Goal: Information Seeking & Learning: Learn about a topic

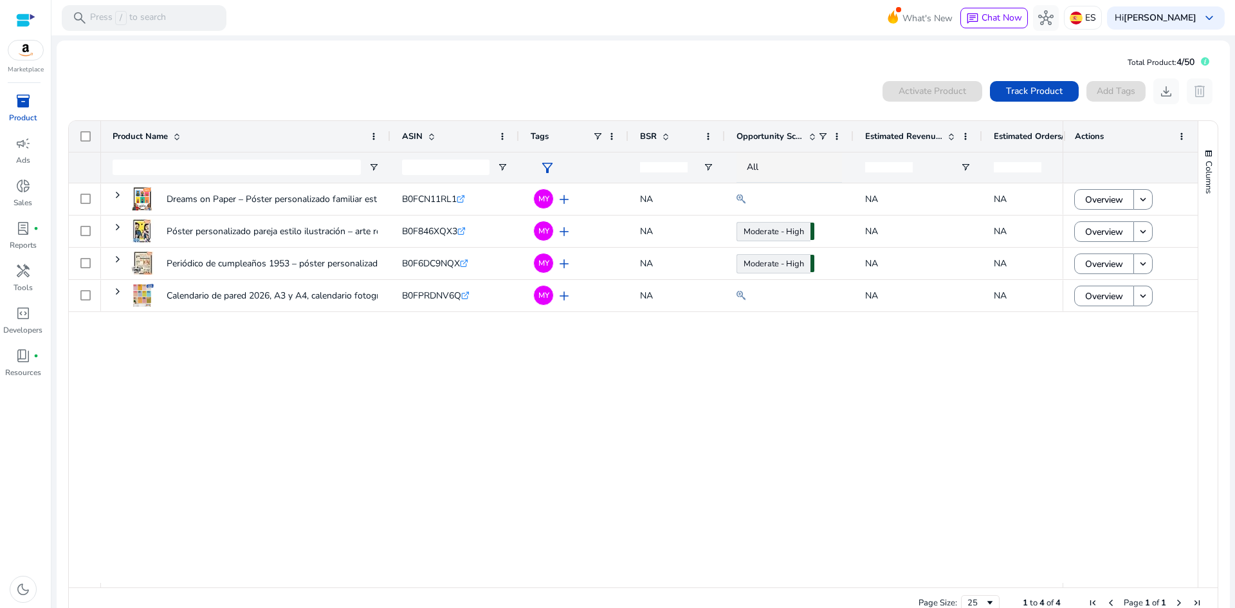
click at [17, 21] on div at bounding box center [25, 20] width 19 height 15
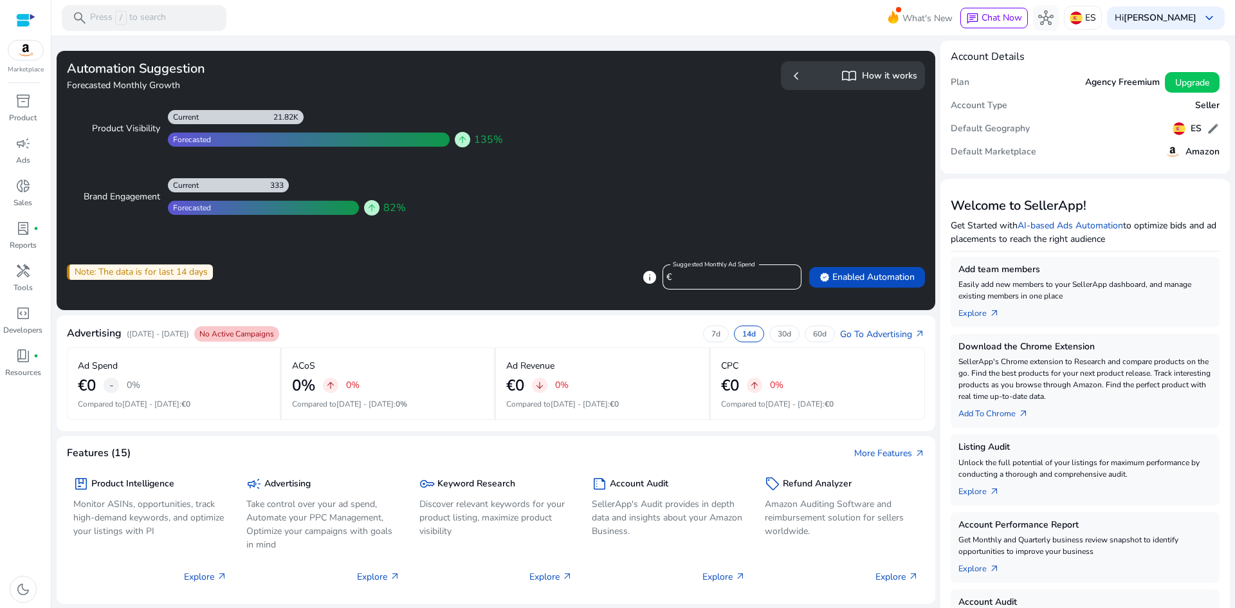
click at [792, 78] on span "chevron_left" at bounding box center [795, 75] width 15 height 15
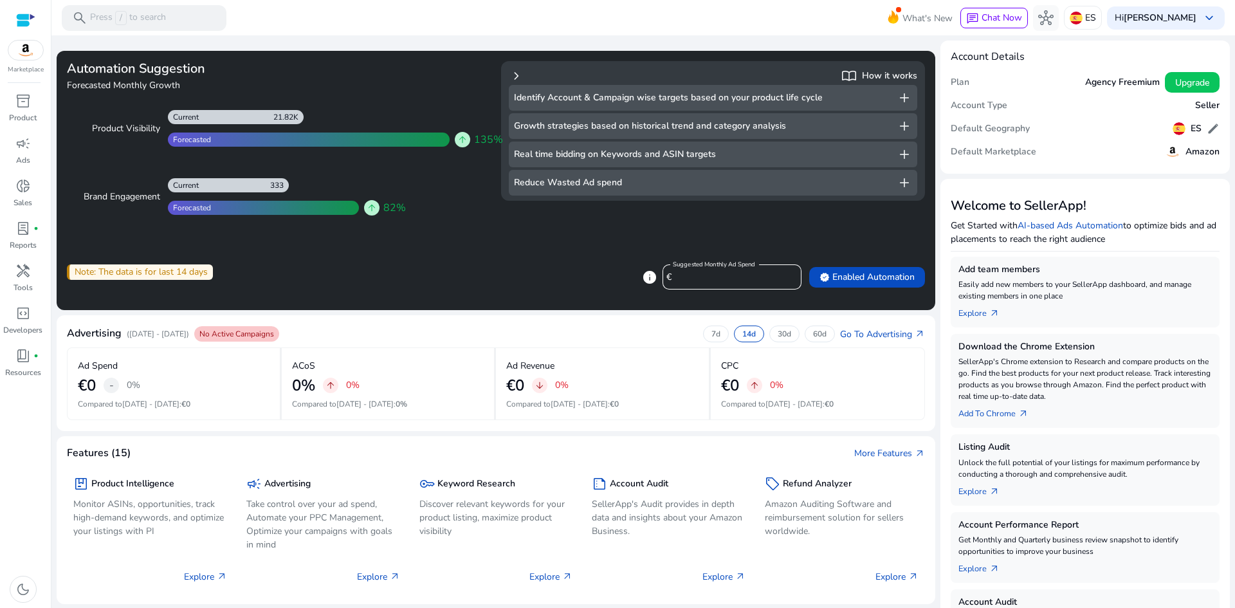
click at [516, 78] on span "chevron_right" at bounding box center [516, 75] width 15 height 15
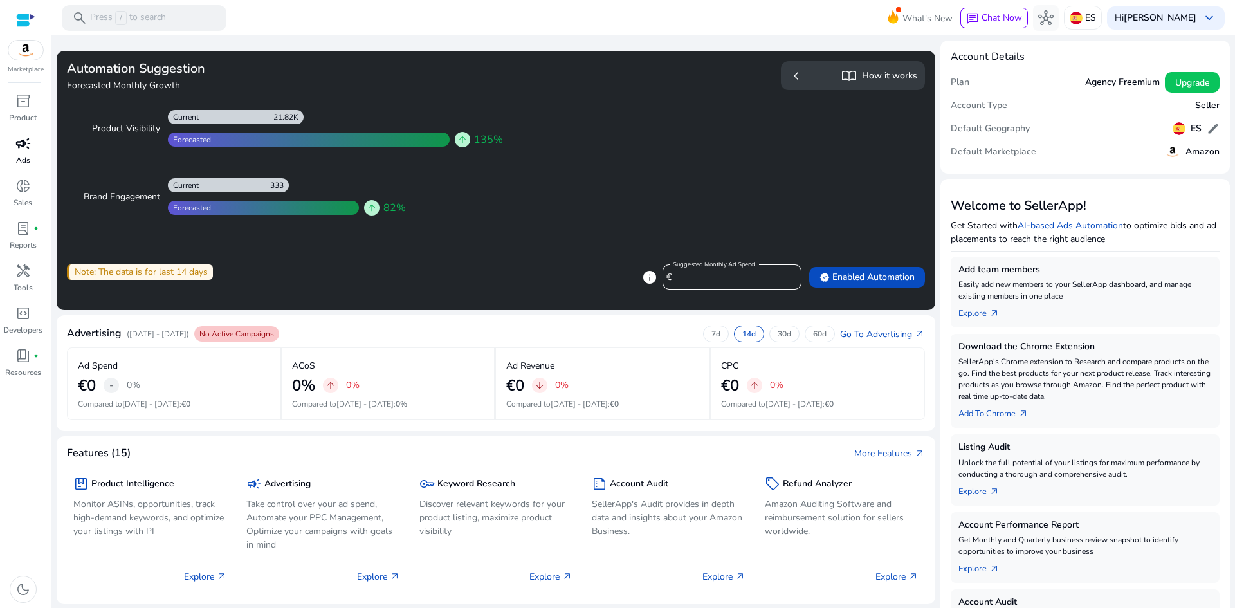
click at [16, 155] on p "Ads" at bounding box center [23, 160] width 14 height 12
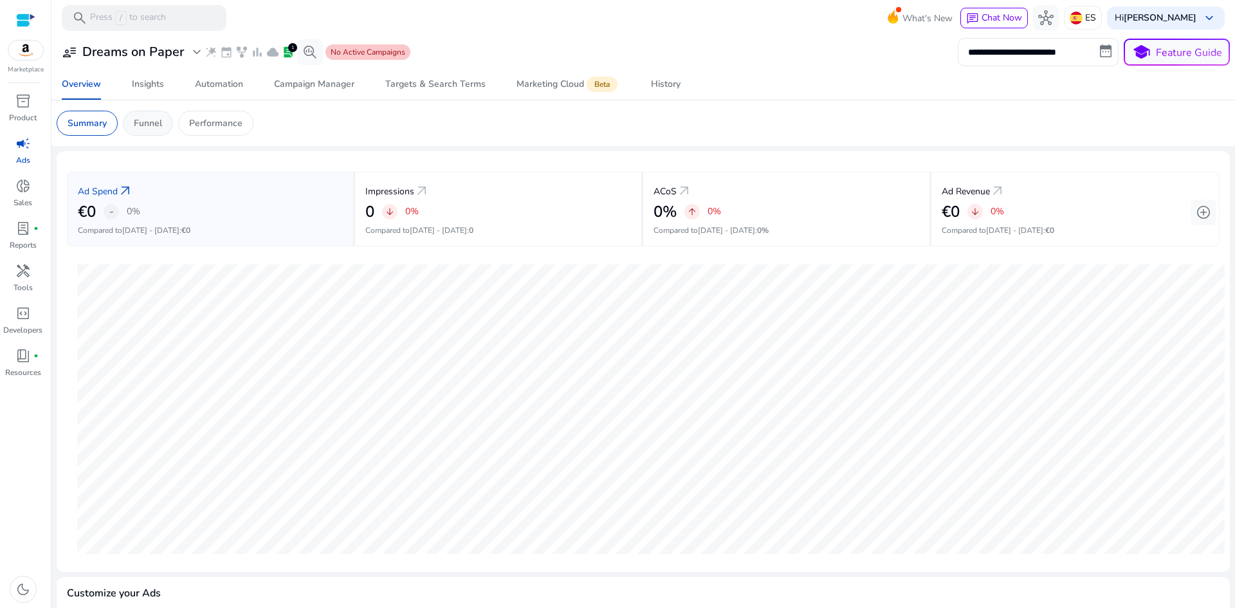
click at [151, 119] on p "Funnel" at bounding box center [148, 123] width 28 height 14
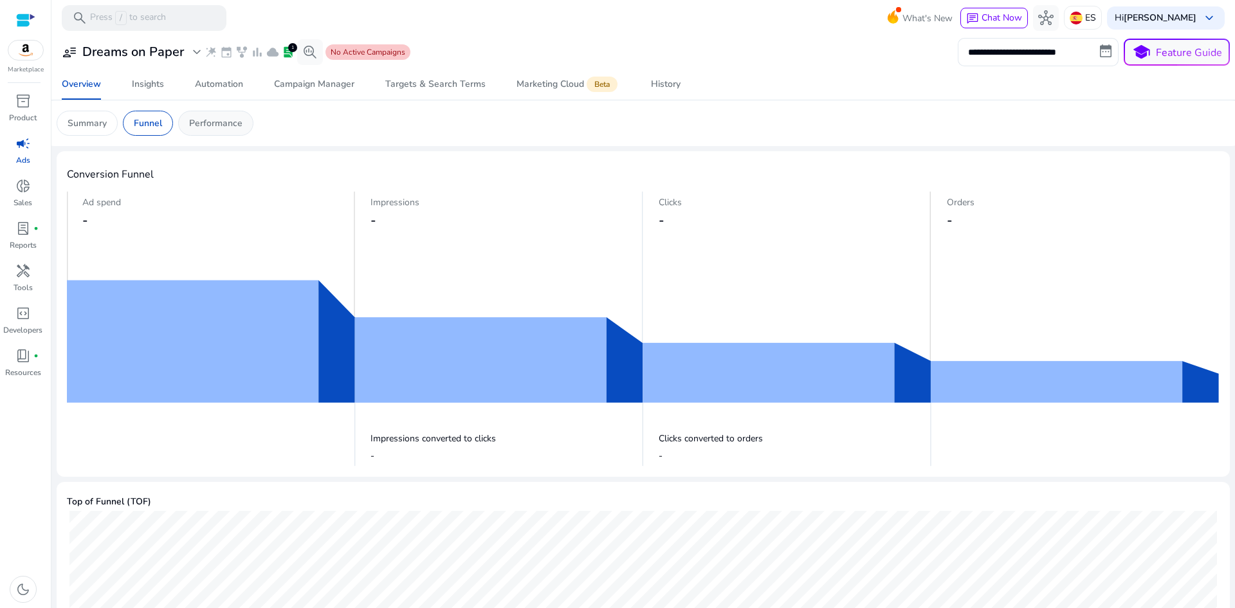
click at [197, 115] on div "Performance" at bounding box center [215, 123] width 75 height 25
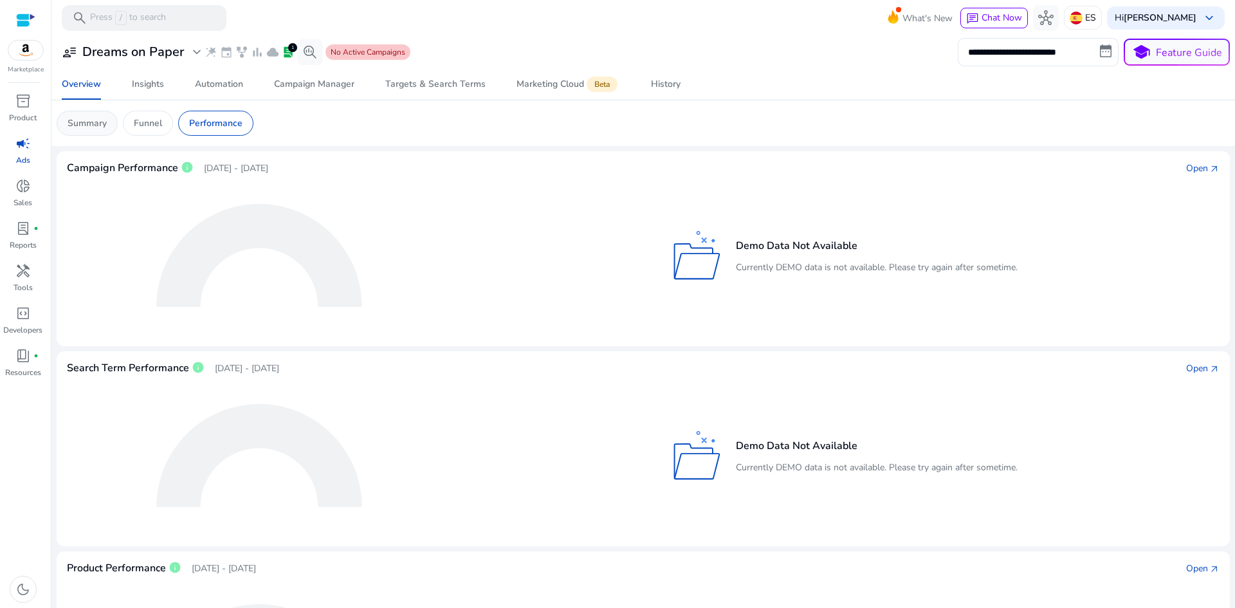
click at [80, 130] on div "Summary" at bounding box center [87, 123] width 61 height 25
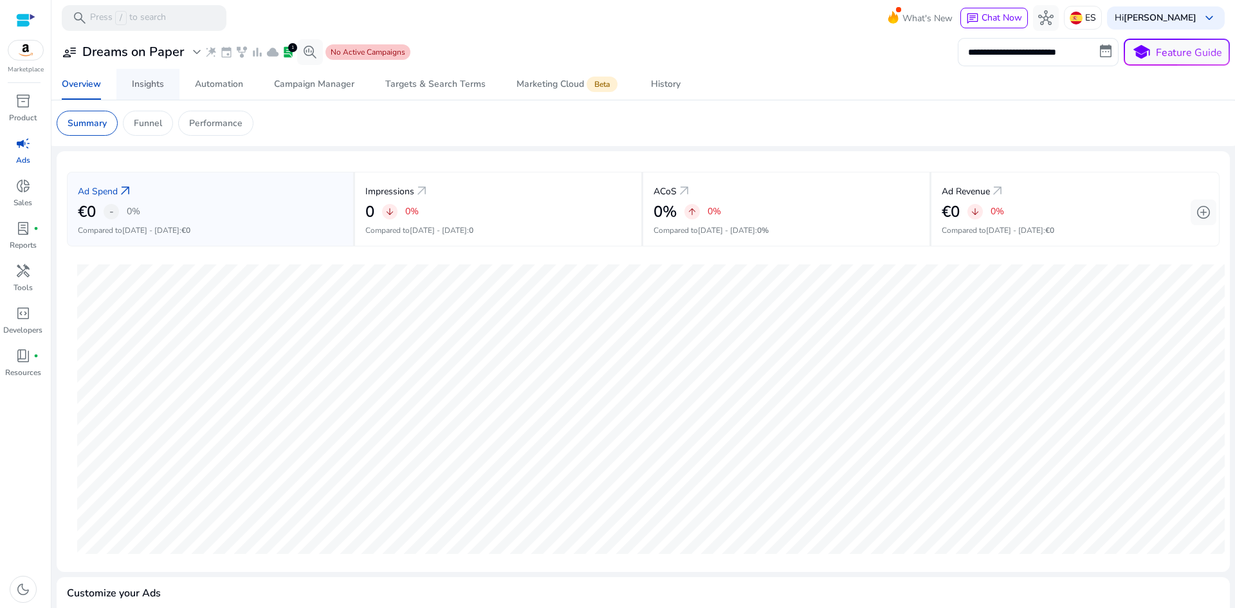
click at [156, 88] on div "Insights" at bounding box center [148, 84] width 32 height 9
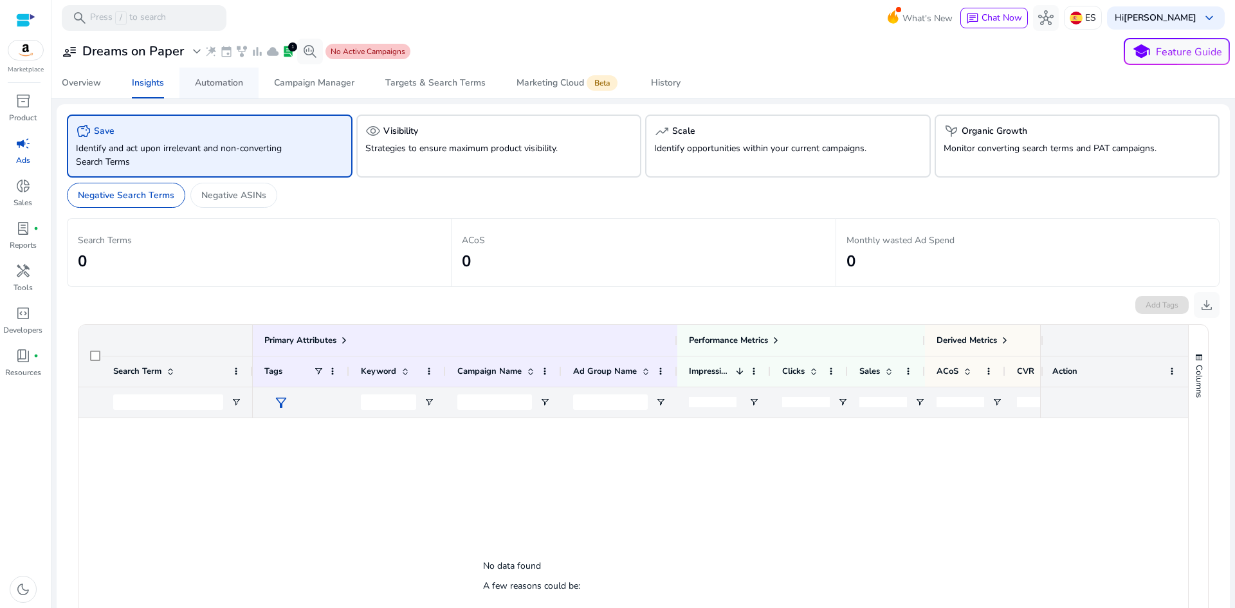
click at [220, 80] on div "Automation" at bounding box center [219, 82] width 48 height 9
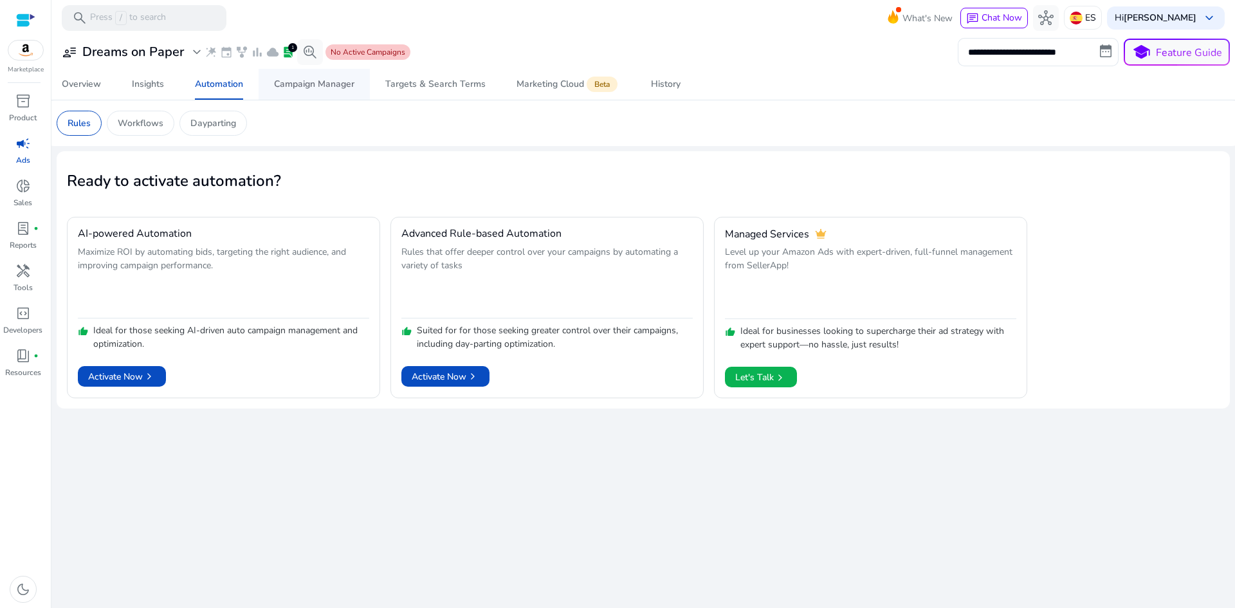
click at [336, 89] on div "Campaign Manager" at bounding box center [314, 84] width 80 height 9
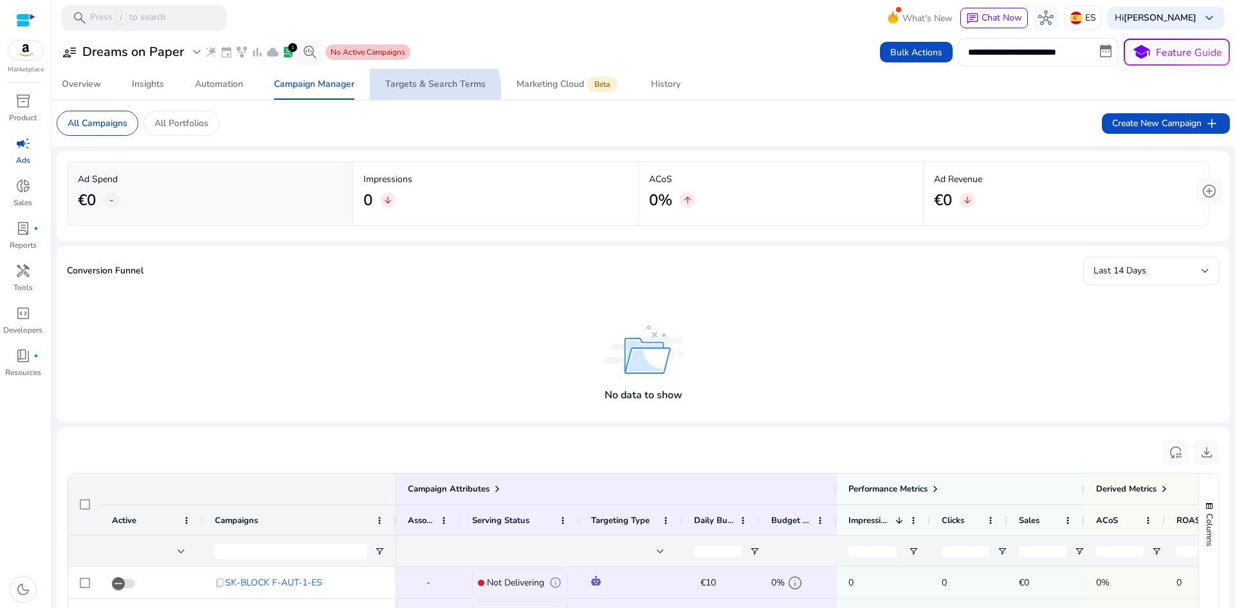
click at [415, 91] on span "Targets & Search Terms" at bounding box center [435, 84] width 100 height 31
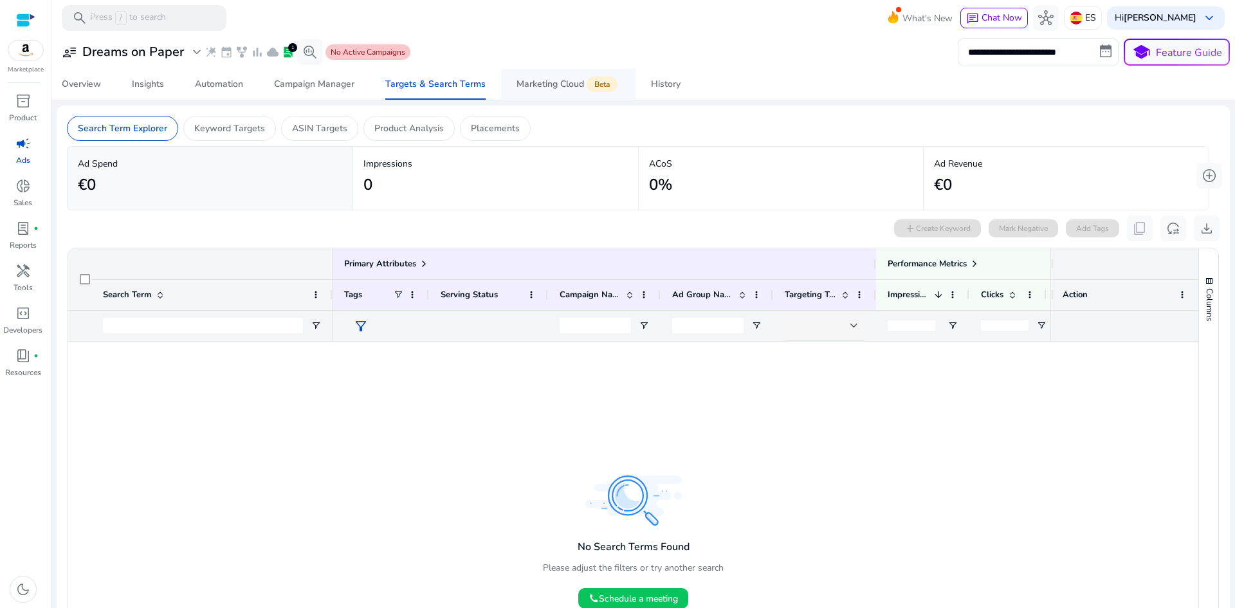
click at [533, 89] on div "Marketing Cloud Beta" at bounding box center [568, 84] width 104 height 10
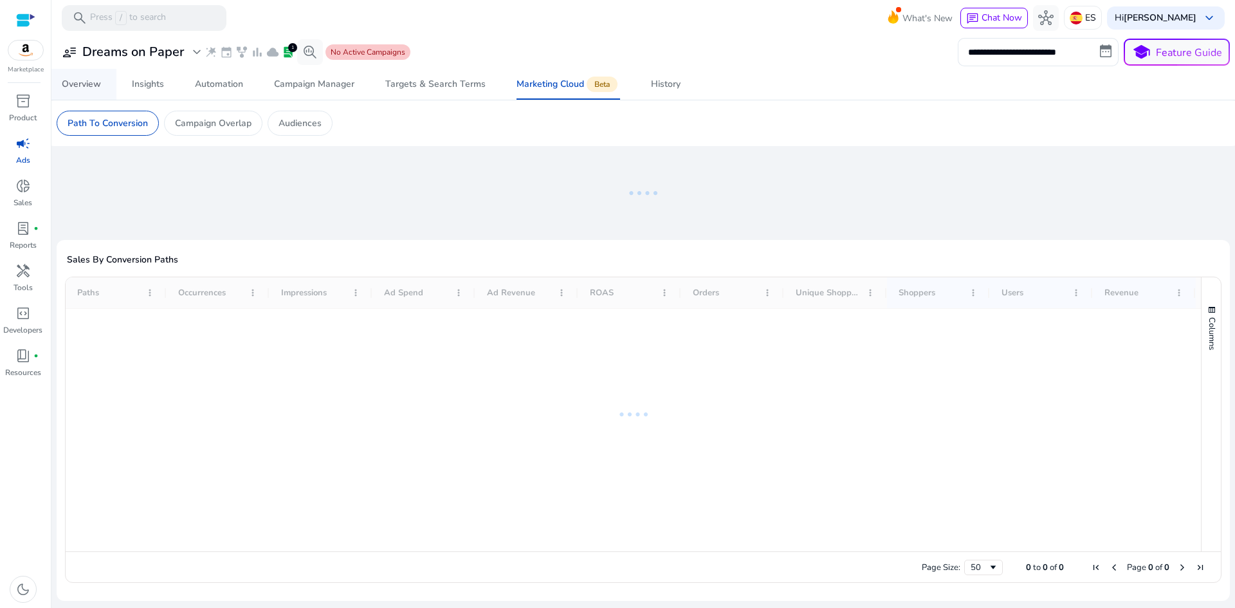
click at [91, 85] on div "Overview" at bounding box center [81, 84] width 39 height 9
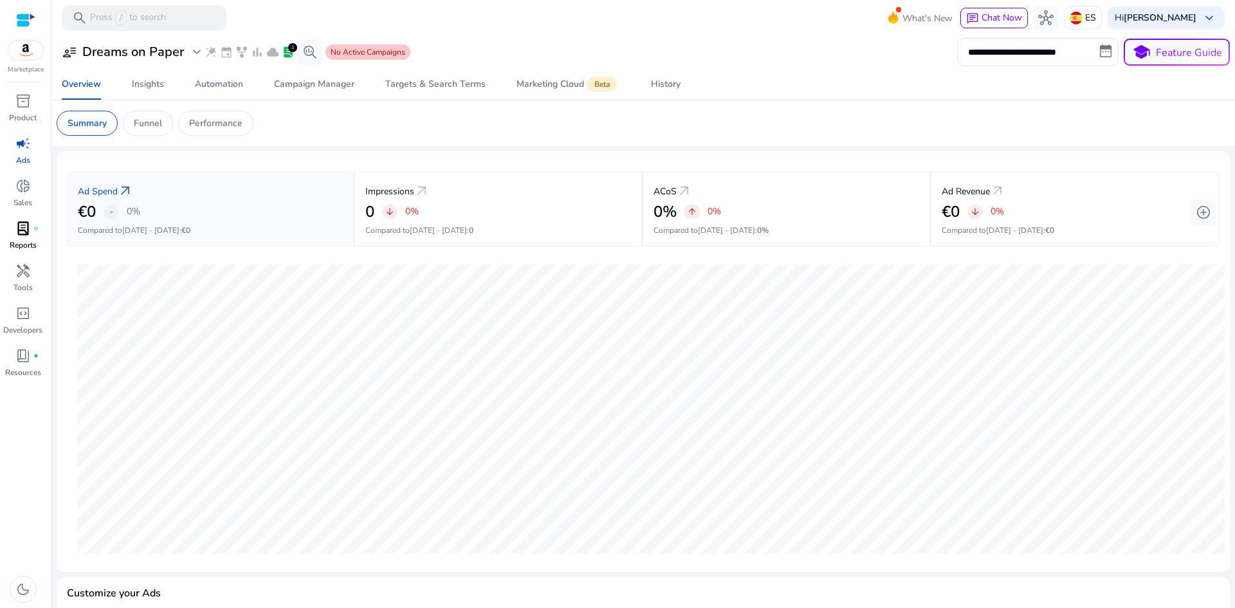
click at [26, 236] on span "lab_profile" at bounding box center [22, 228] width 15 height 15
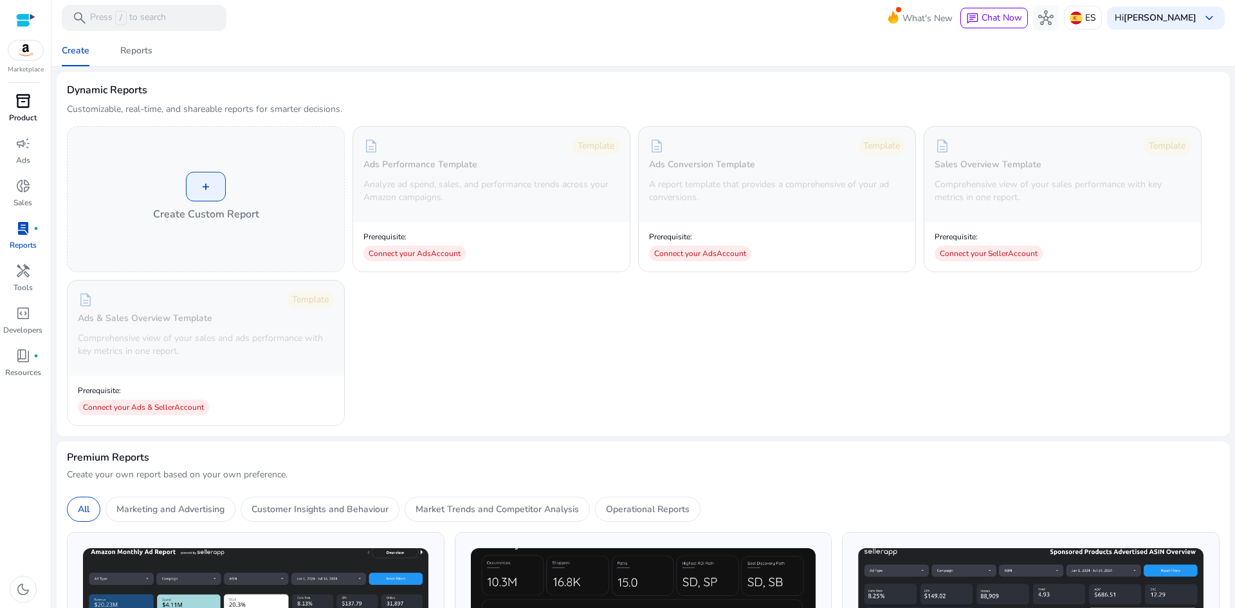
click at [26, 111] on link "inventory_2 Product" at bounding box center [23, 112] width 46 height 42
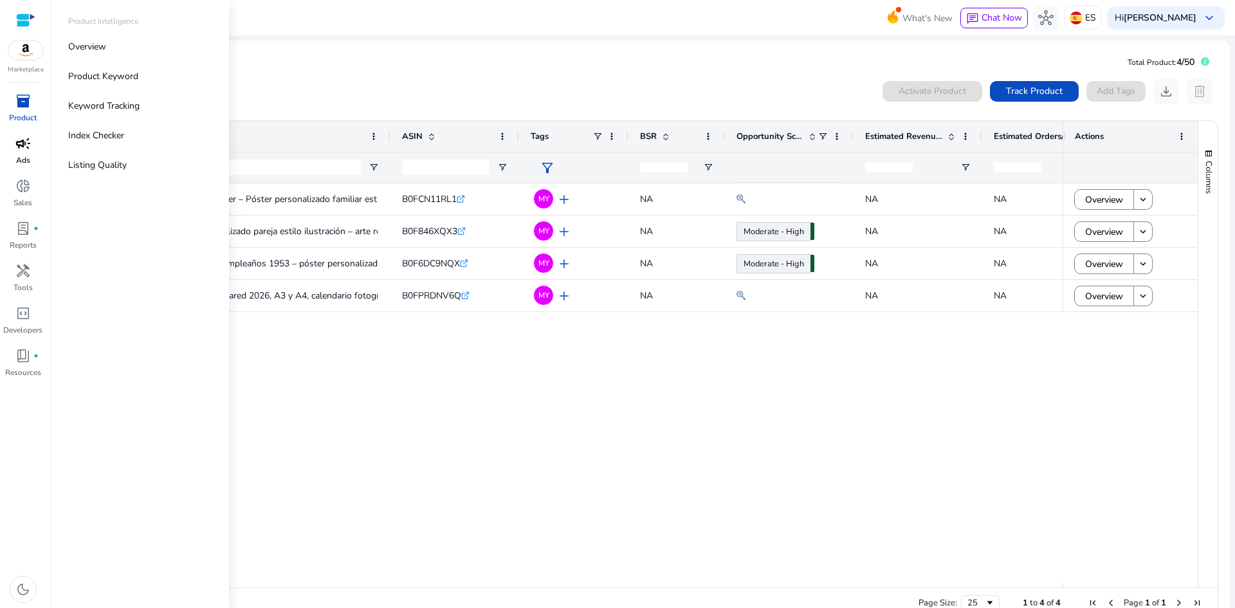
click at [21, 154] on link "campaign Ads" at bounding box center [23, 154] width 46 height 42
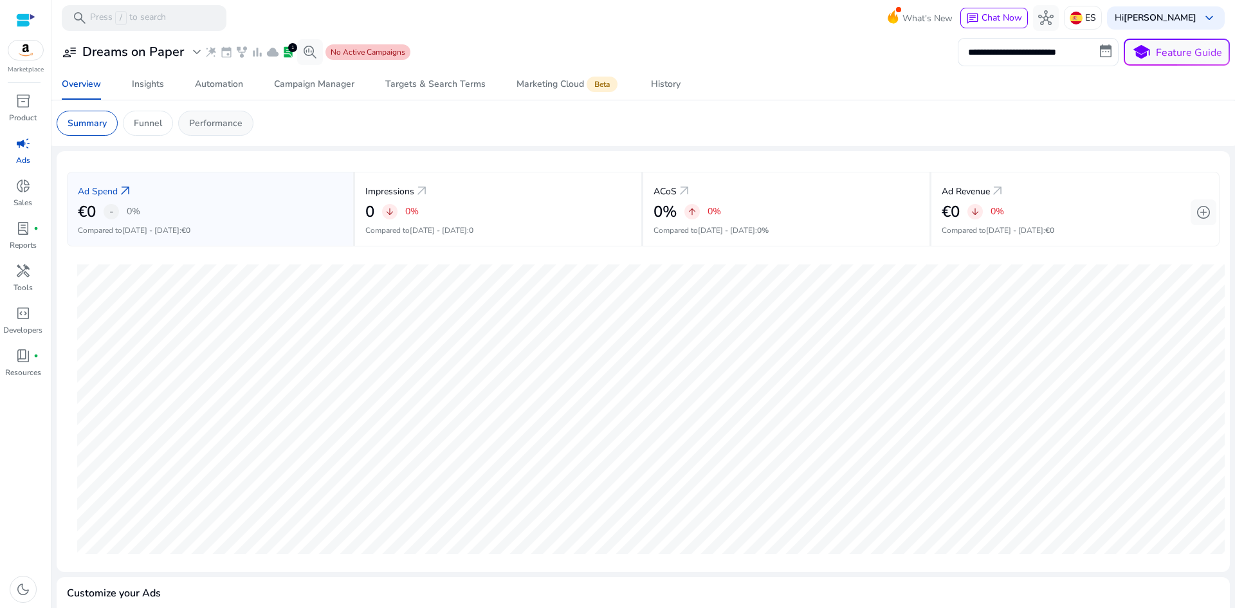
click at [213, 123] on p "Performance" at bounding box center [215, 123] width 53 height 14
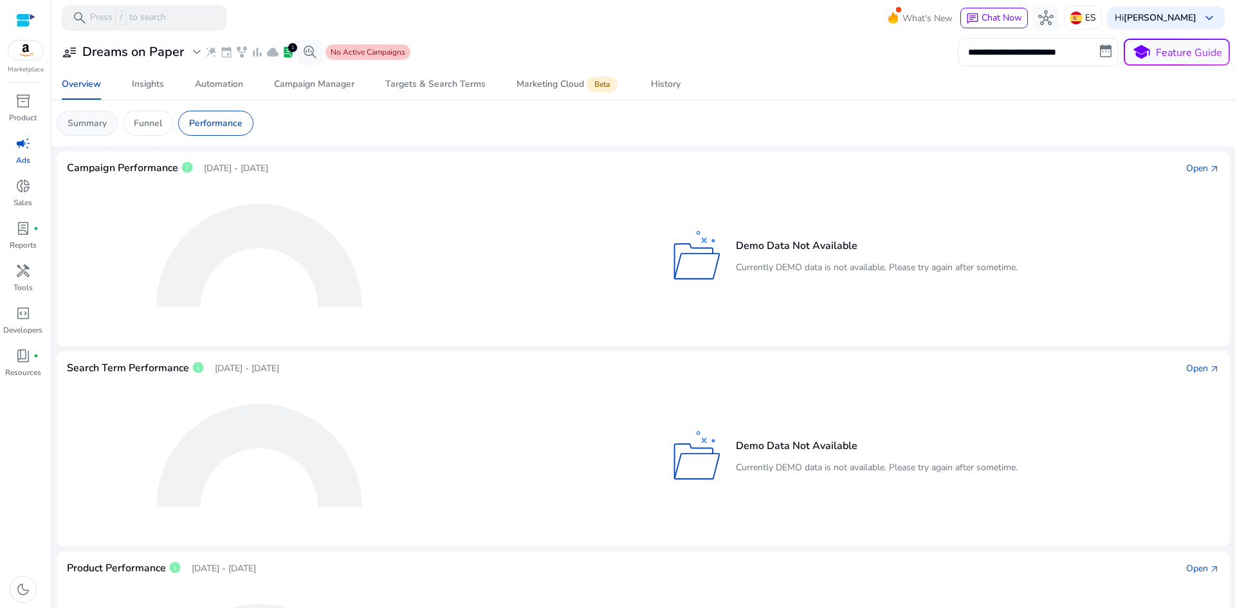
click at [77, 122] on p "Summary" at bounding box center [87, 123] width 39 height 14
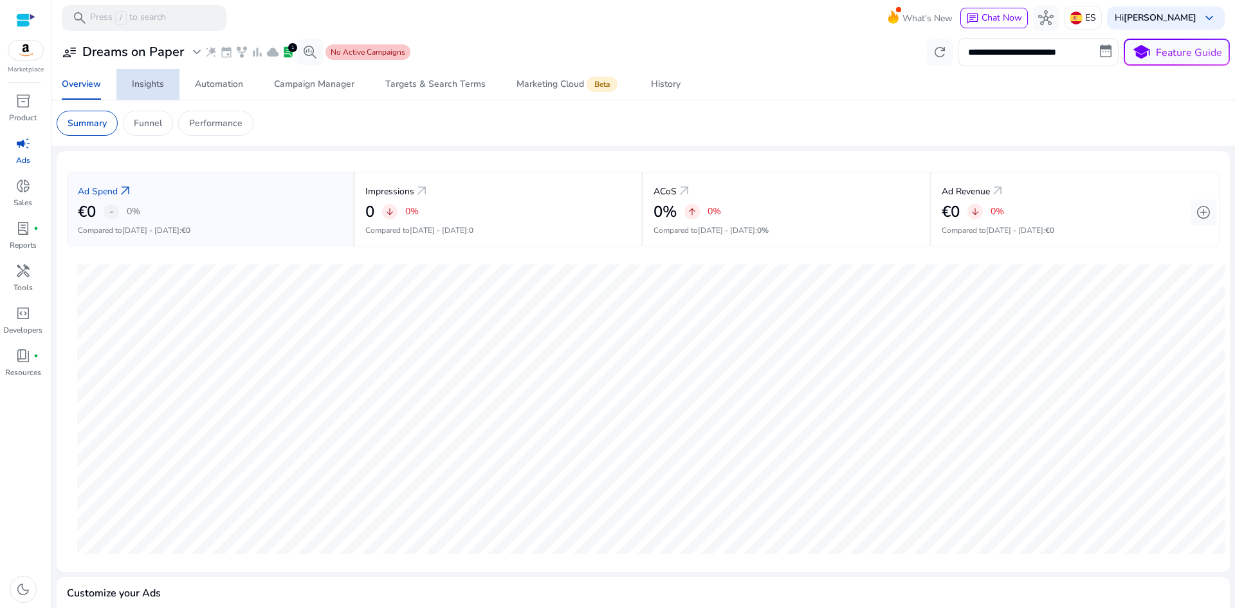
click at [158, 87] on div "Insights" at bounding box center [148, 84] width 32 height 9
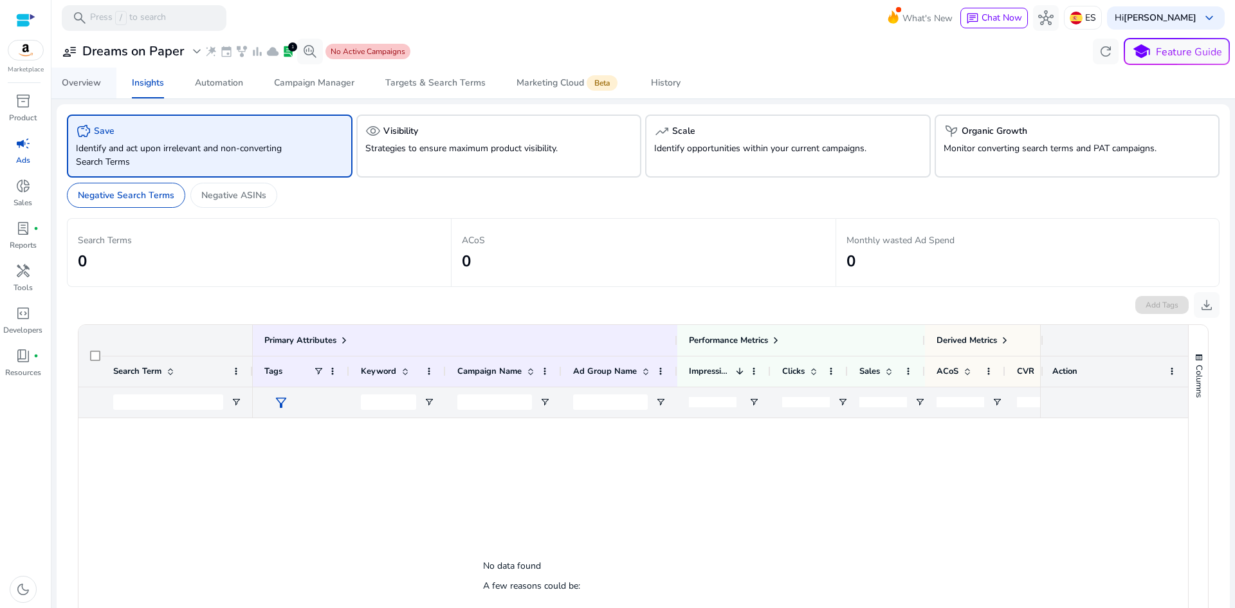
click at [95, 87] on div "Overview" at bounding box center [81, 82] width 39 height 9
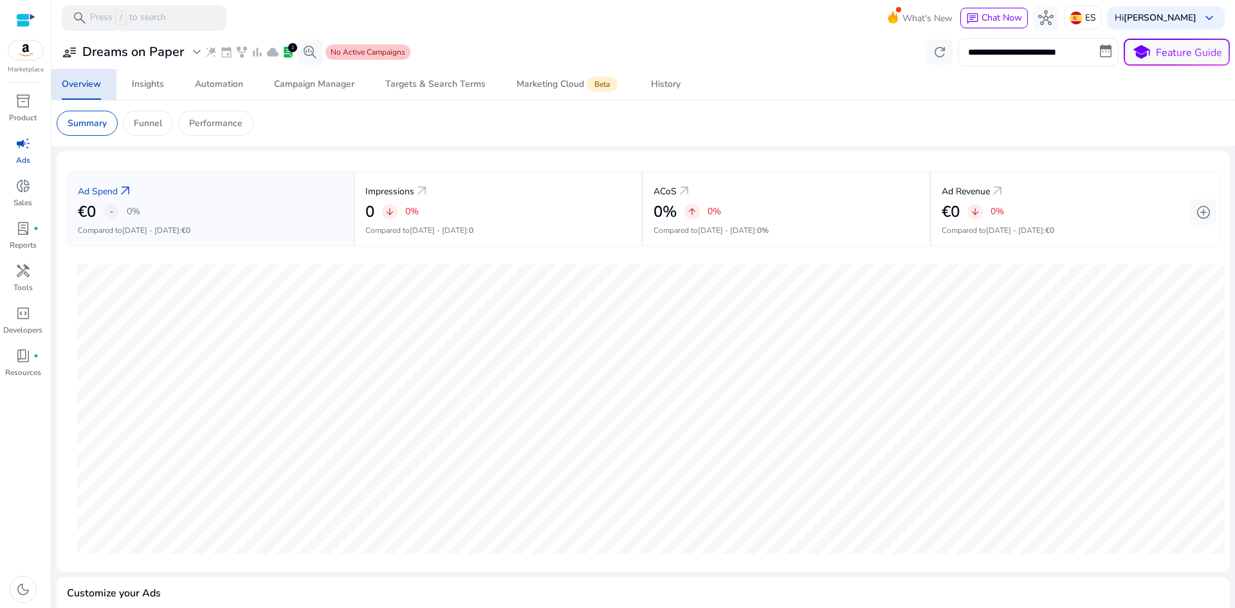
click at [23, 151] on span "campaign" at bounding box center [22, 143] width 15 height 15
click at [196, 51] on span "expand_more" at bounding box center [196, 51] width 15 height 15
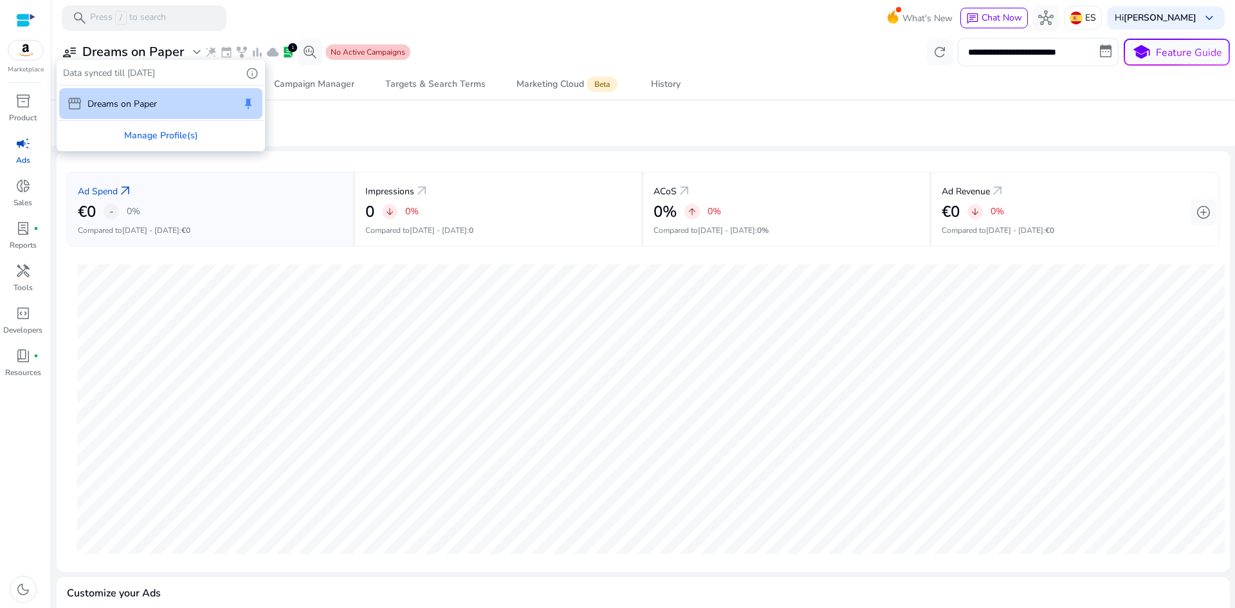
click at [307, 72] on div at bounding box center [617, 304] width 1235 height 608
